Goal: Information Seeking & Learning: Learn about a topic

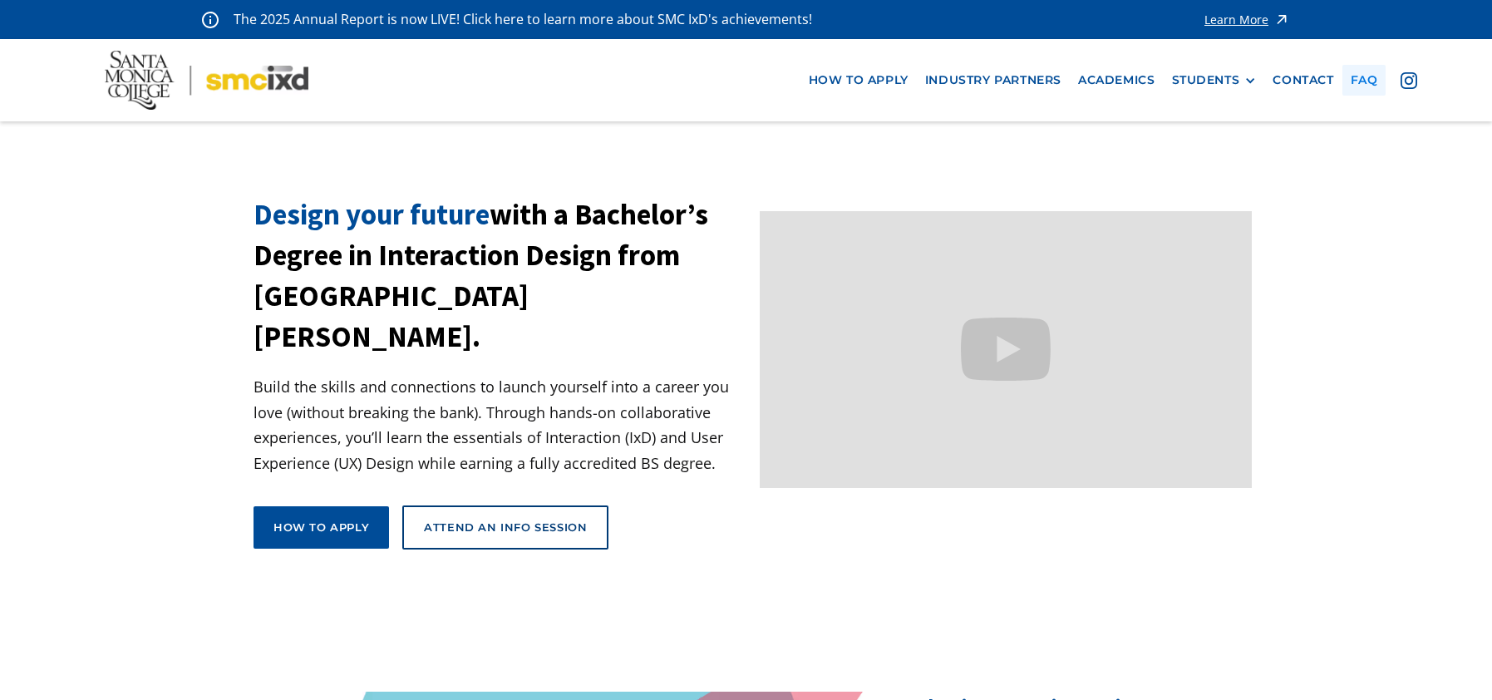
click at [1355, 81] on link "faq" at bounding box center [1364, 80] width 44 height 31
click at [1216, 23] on div "Learn More" at bounding box center [1236, 20] width 64 height 12
